Goal: Transaction & Acquisition: Book appointment/travel/reservation

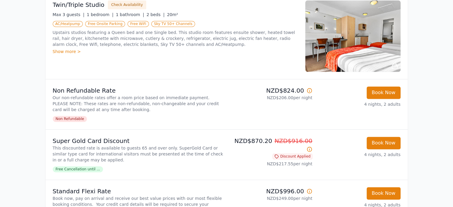
scroll to position [863, 0]
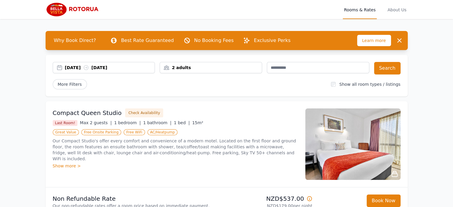
click at [120, 65] on div "[DATE] [DATE]" at bounding box center [110, 68] width 90 height 6
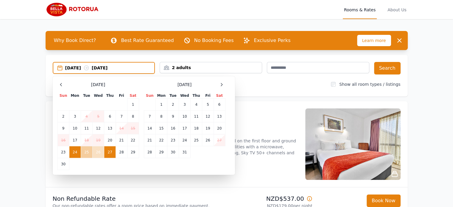
click at [85, 151] on td "25" at bounding box center [87, 152] width 12 height 12
click at [75, 150] on td "24" at bounding box center [75, 152] width 12 height 12
click at [85, 152] on td "25" at bounding box center [87, 152] width 12 height 12
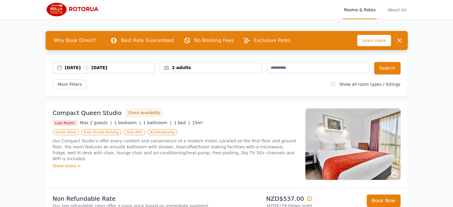
click at [125, 65] on div "[DATE] [DATE]" at bounding box center [110, 68] width 90 height 6
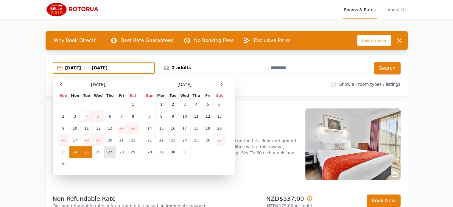
click at [108, 151] on td "27" at bounding box center [110, 152] width 12 height 12
click at [73, 150] on td "24" at bounding box center [75, 152] width 12 height 12
click at [110, 152] on td "27" at bounding box center [110, 152] width 12 height 12
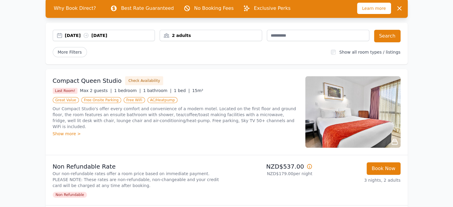
scroll to position [30, 0]
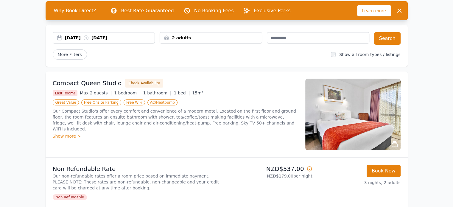
click at [114, 37] on div "[DATE] [DATE]" at bounding box center [110, 38] width 90 height 6
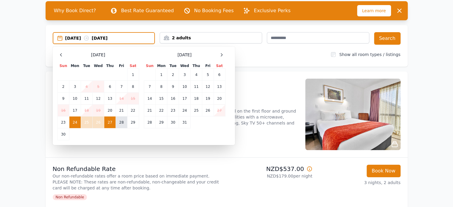
click at [121, 124] on td "28" at bounding box center [121, 122] width 11 height 12
click at [77, 120] on td "24" at bounding box center [75, 122] width 12 height 12
click at [121, 122] on td "28" at bounding box center [121, 122] width 11 height 12
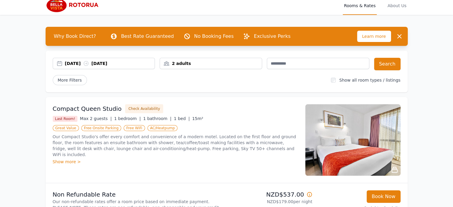
scroll to position [0, 0]
